Goal: Task Accomplishment & Management: Use online tool/utility

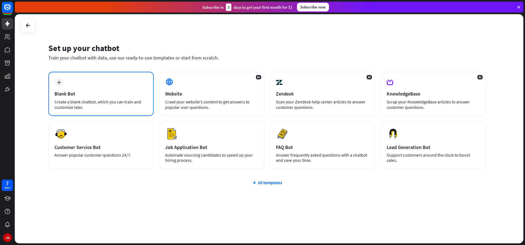
click at [59, 83] on icon "plus" at bounding box center [59, 83] width 4 height 4
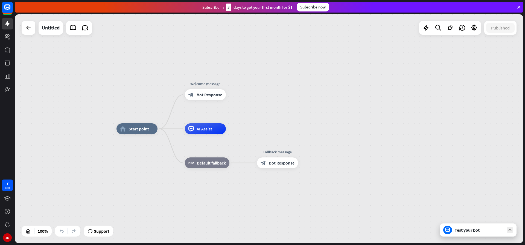
click at [191, 100] on div "Welcome message block_bot_response Bot Response" at bounding box center [205, 94] width 41 height 11
click at [138, 131] on span "Start point" at bounding box center [138, 128] width 20 height 5
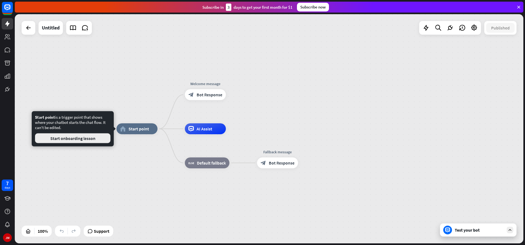
click at [91, 142] on button "Start onboarding lesson" at bounding box center [72, 139] width 75 height 10
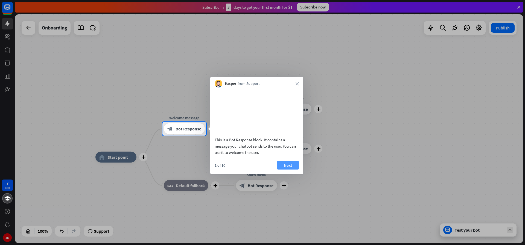
click at [288, 170] on button "Next" at bounding box center [288, 165] width 22 height 9
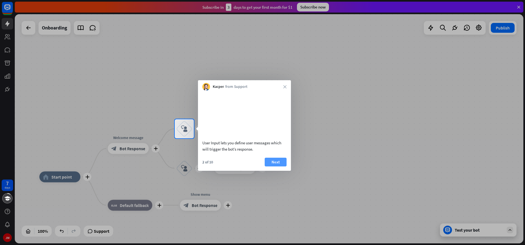
click at [277, 167] on button "Next" at bounding box center [276, 162] width 22 height 9
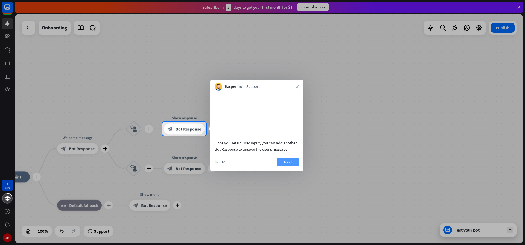
click at [284, 167] on button "Next" at bounding box center [288, 162] width 22 height 9
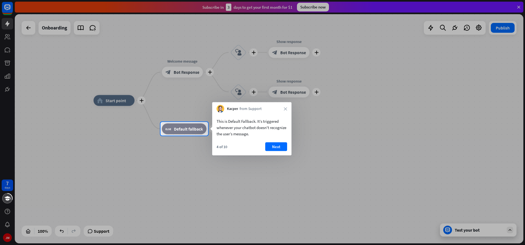
click at [287, 109] on div "Kacper from Support close" at bounding box center [251, 107] width 79 height 10
click at [286, 109] on icon "close" at bounding box center [285, 108] width 3 height 3
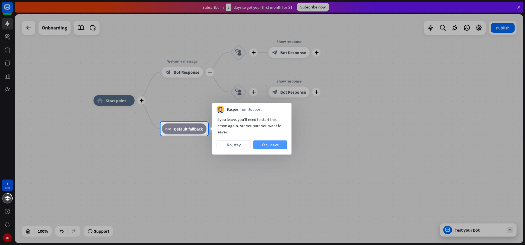
click at [263, 146] on button "Yes, leave" at bounding box center [270, 145] width 34 height 9
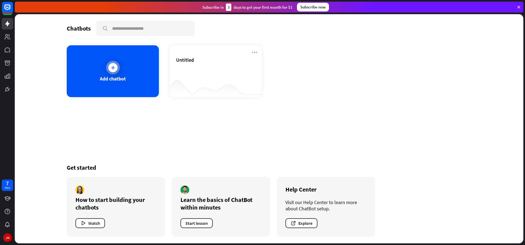
click at [115, 66] on icon at bounding box center [112, 67] width 5 height 5
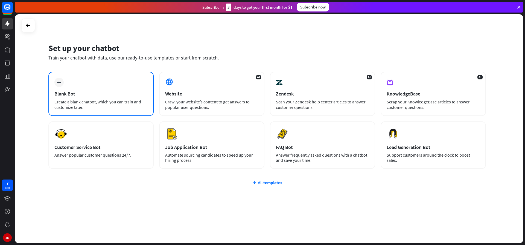
click at [118, 93] on div "Blank Bot" at bounding box center [100, 94] width 93 height 6
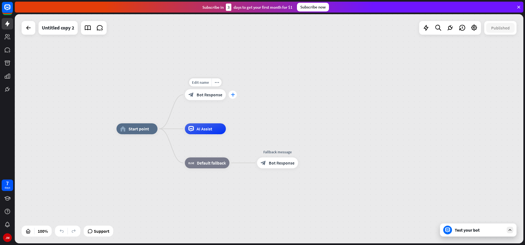
click at [231, 95] on icon "plus" at bounding box center [233, 95] width 4 height 4
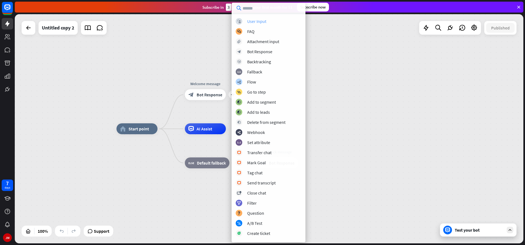
click at [256, 22] on div "User Input" at bounding box center [256, 21] width 19 height 5
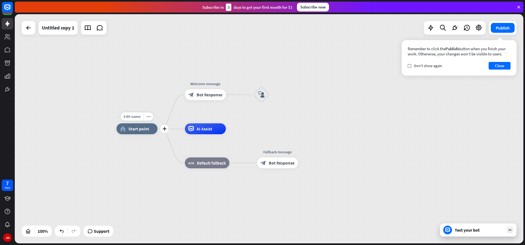
click at [141, 128] on span "Start point" at bounding box center [138, 128] width 20 height 5
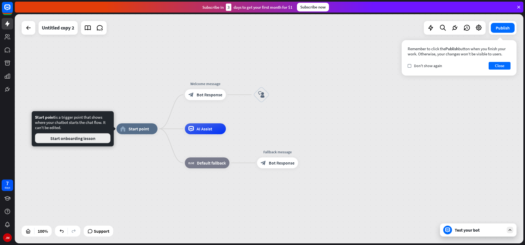
click at [85, 139] on button "Start onboarding lesson" at bounding box center [72, 139] width 75 height 10
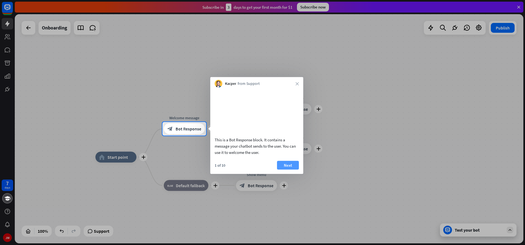
click at [284, 170] on button "Next" at bounding box center [288, 165] width 22 height 9
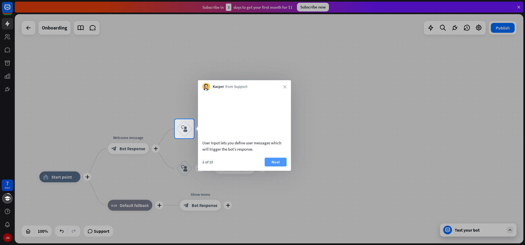
click at [275, 167] on button "Next" at bounding box center [276, 162] width 22 height 9
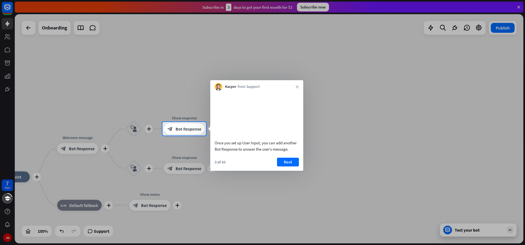
click at [335, 158] on div at bounding box center [262, 191] width 525 height 110
click at [297, 88] on icon "close" at bounding box center [296, 86] width 3 height 3
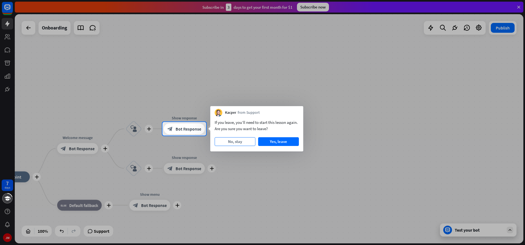
click at [238, 140] on button "No, stay" at bounding box center [235, 141] width 41 height 9
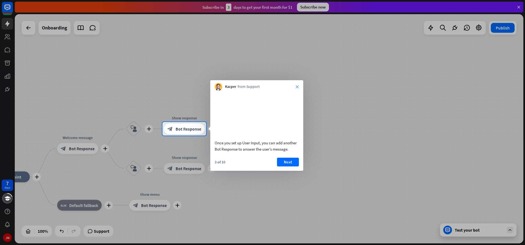
click at [297, 86] on icon "close" at bounding box center [296, 86] width 3 height 3
